Goal: Task Accomplishment & Management: Manage account settings

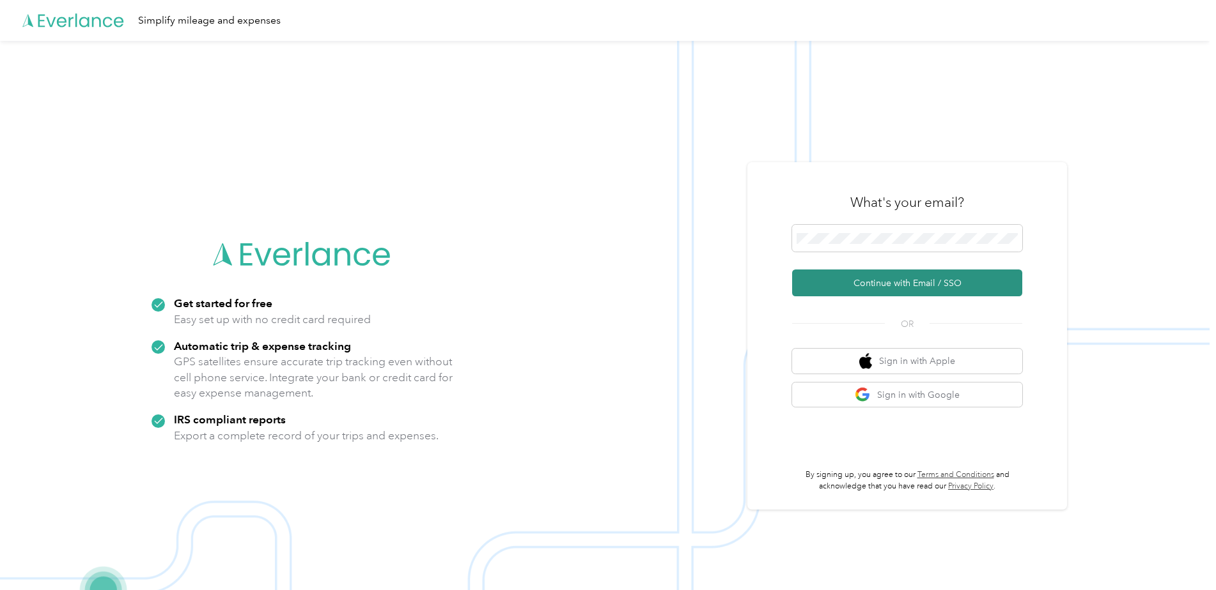
click at [906, 281] on button "Continue with Email / SSO" at bounding box center [907, 283] width 230 height 27
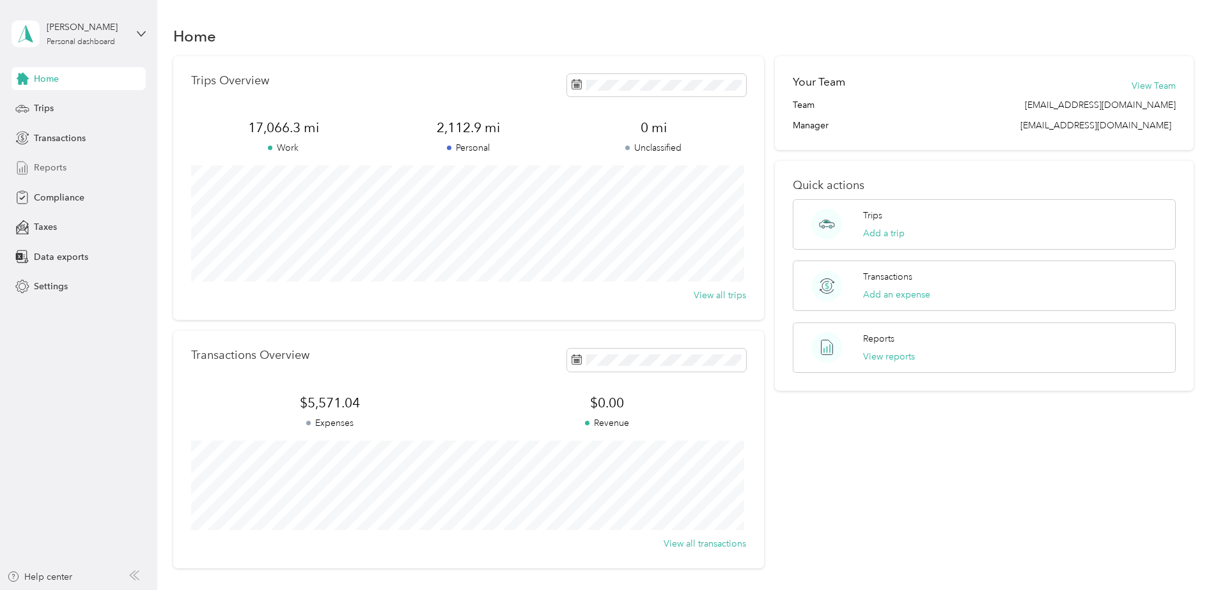
click at [55, 164] on span "Reports" at bounding box center [50, 167] width 33 height 13
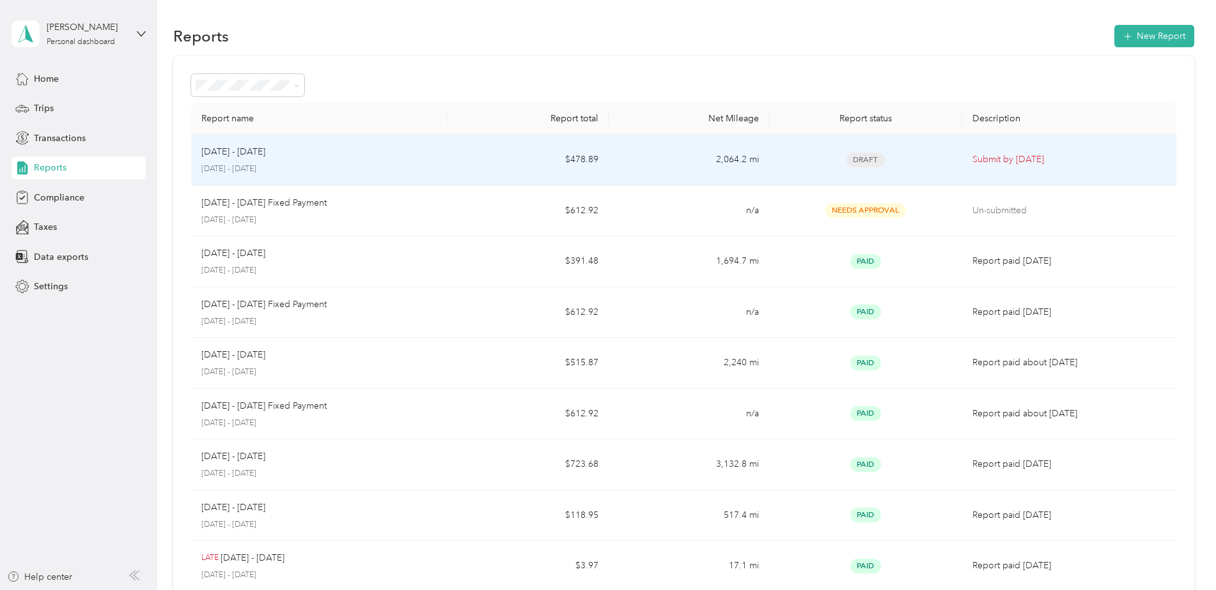
click at [626, 159] on td "2,064.2 mi" at bounding box center [688, 160] width 160 height 51
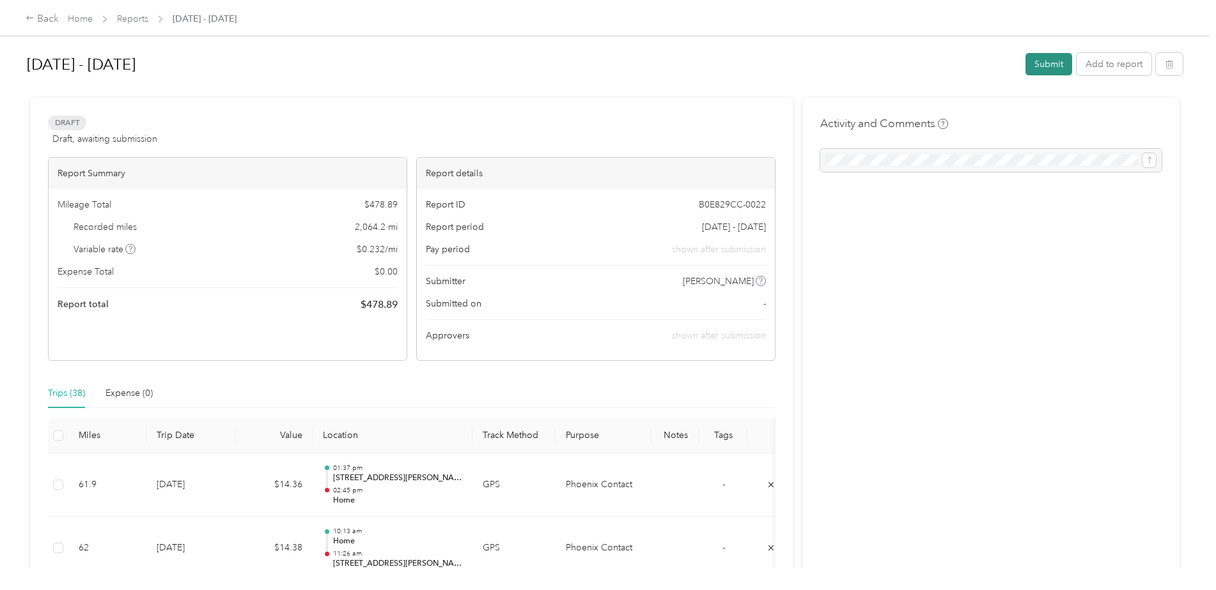
click at [1042, 61] on button "Submit" at bounding box center [1048, 64] width 47 height 22
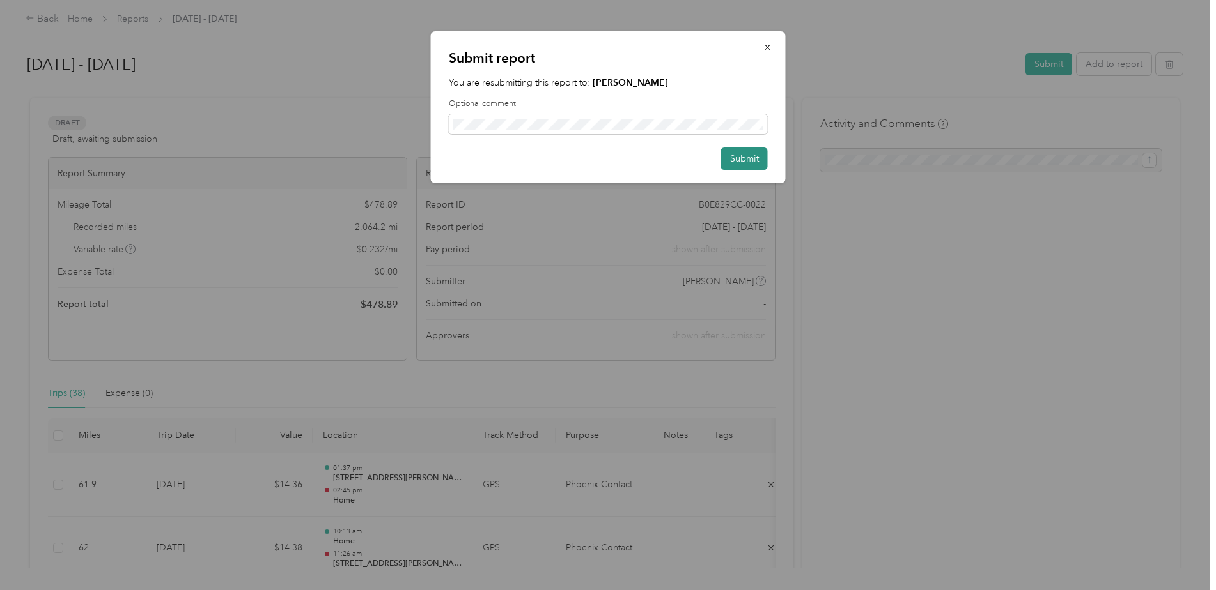
click at [746, 159] on button "Submit" at bounding box center [744, 159] width 47 height 22
